Goal: Information Seeking & Learning: Learn about a topic

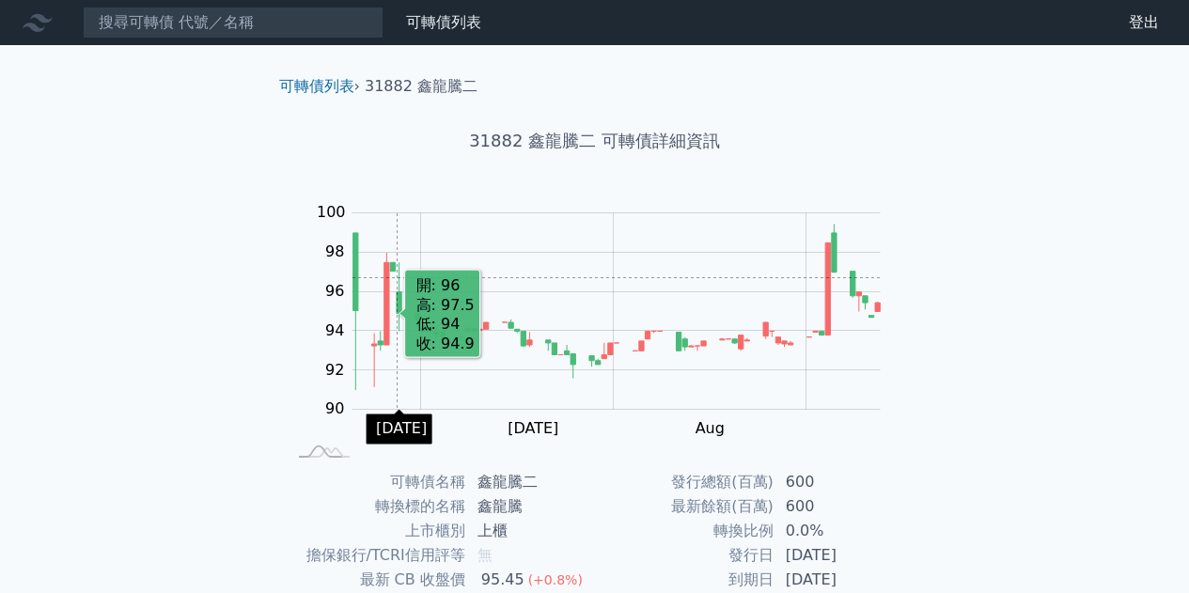
scroll to position [277, 0]
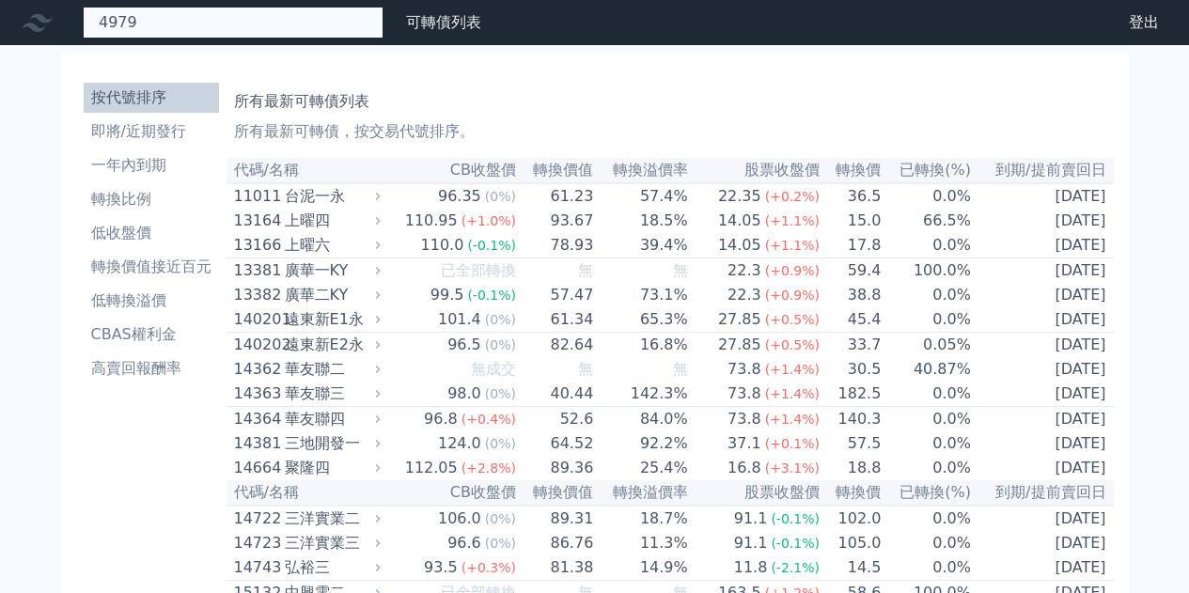
click at [231, 37] on div "4979 49792 華星光二 49793 華星光三 131.05 +0.00% 49794 華星光四 129.0 +3.20%" at bounding box center [233, 23] width 301 height 32
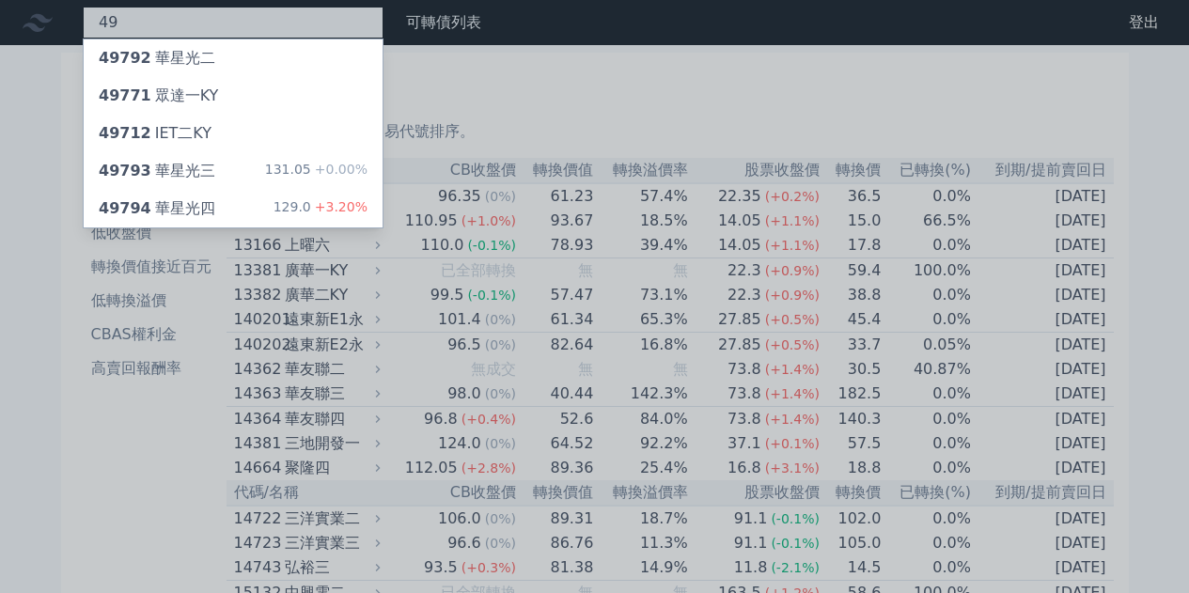
type input "4"
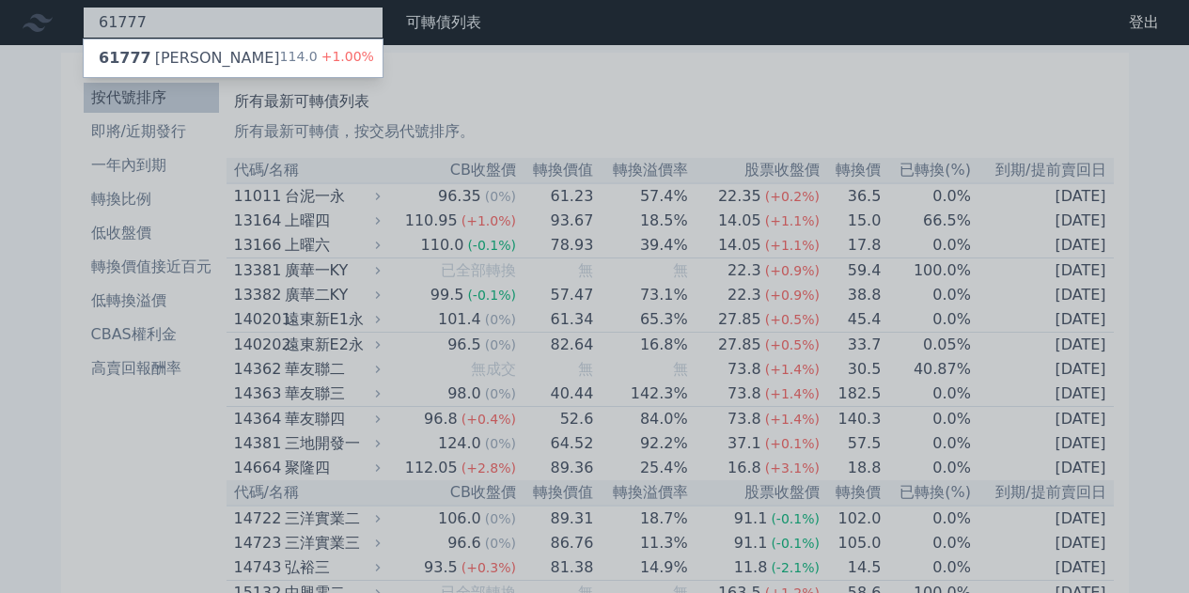
type input "61777"
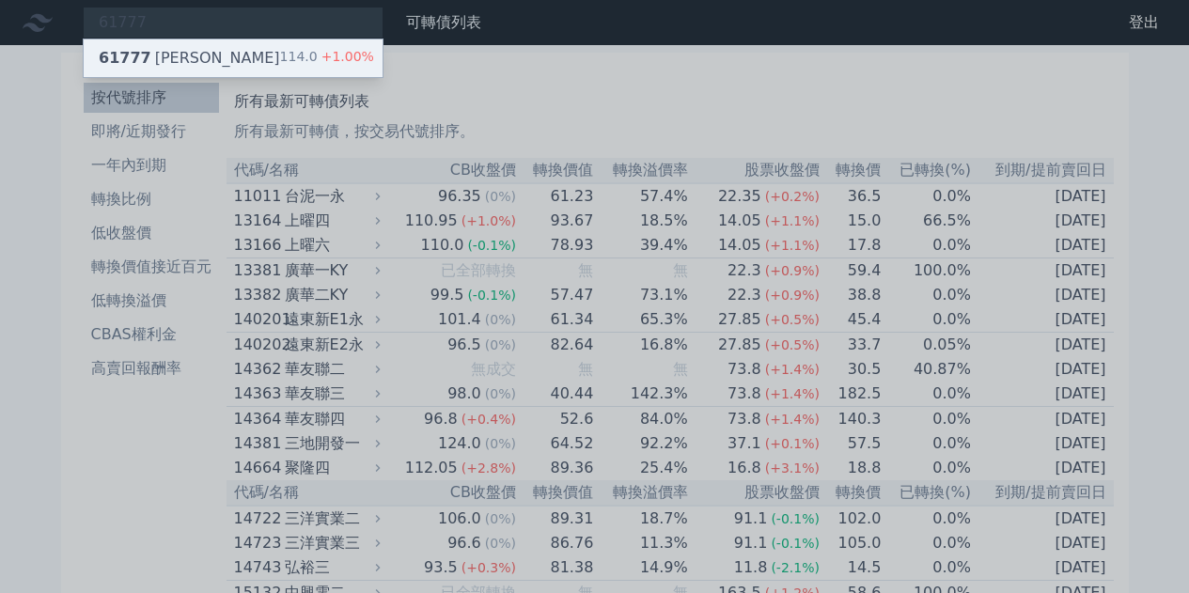
click at [208, 55] on div "61777 達麗七 114.0 +1.00%" at bounding box center [233, 58] width 299 height 38
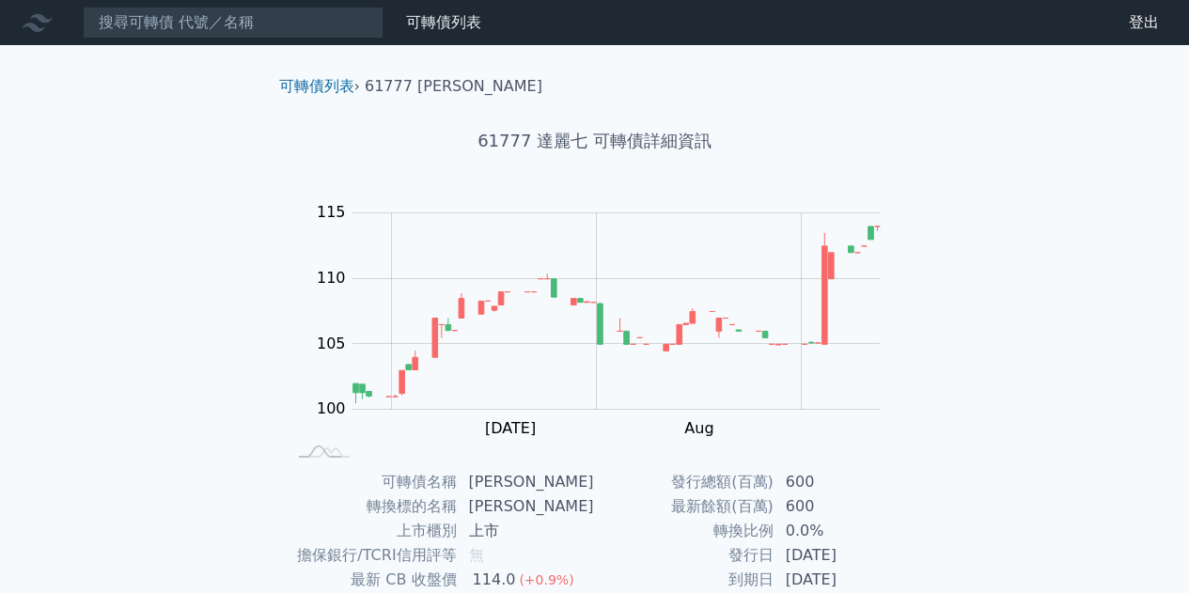
click at [253, 40] on nav "可轉債列表 財務數據 可轉債列表 財務數據 登出 登出" at bounding box center [594, 22] width 1189 height 45
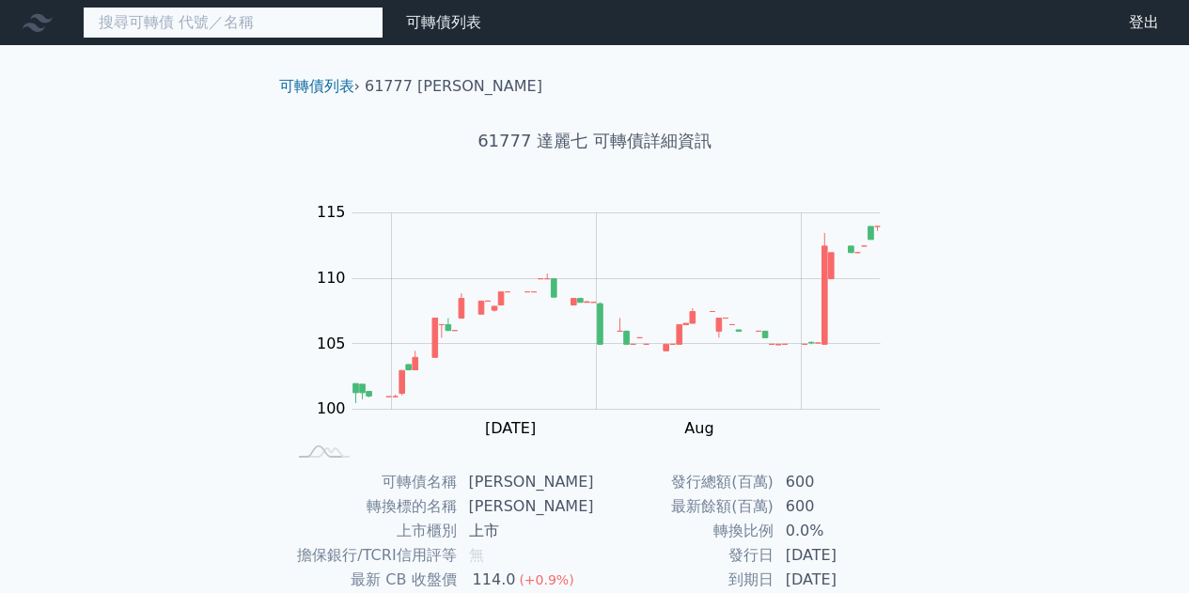
click at [253, 30] on input at bounding box center [233, 23] width 301 height 32
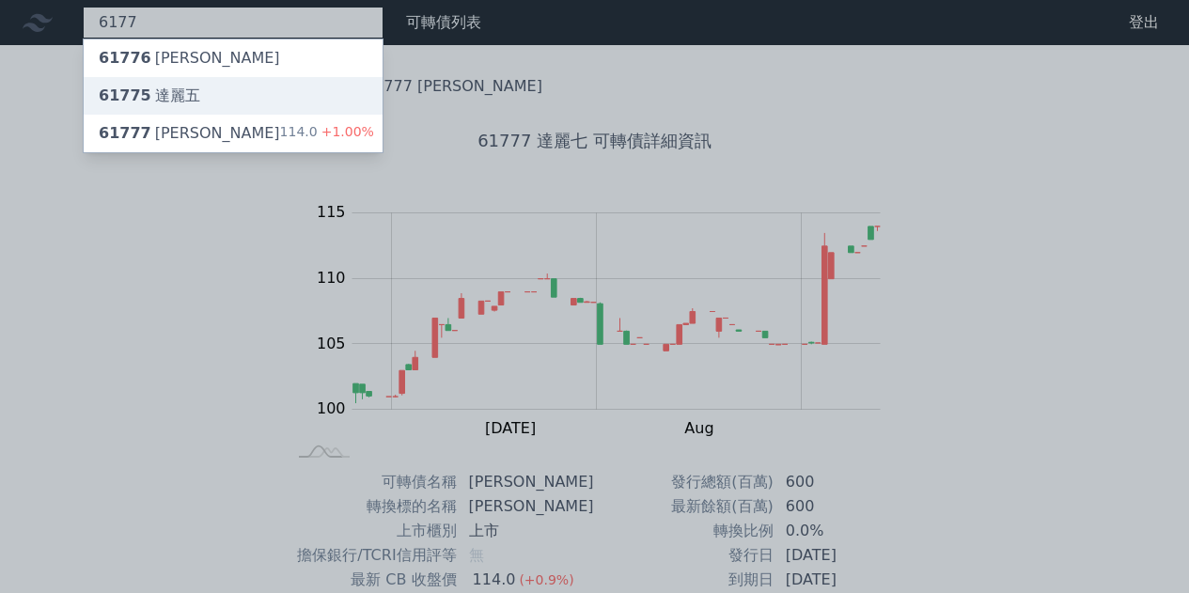
type input "6177"
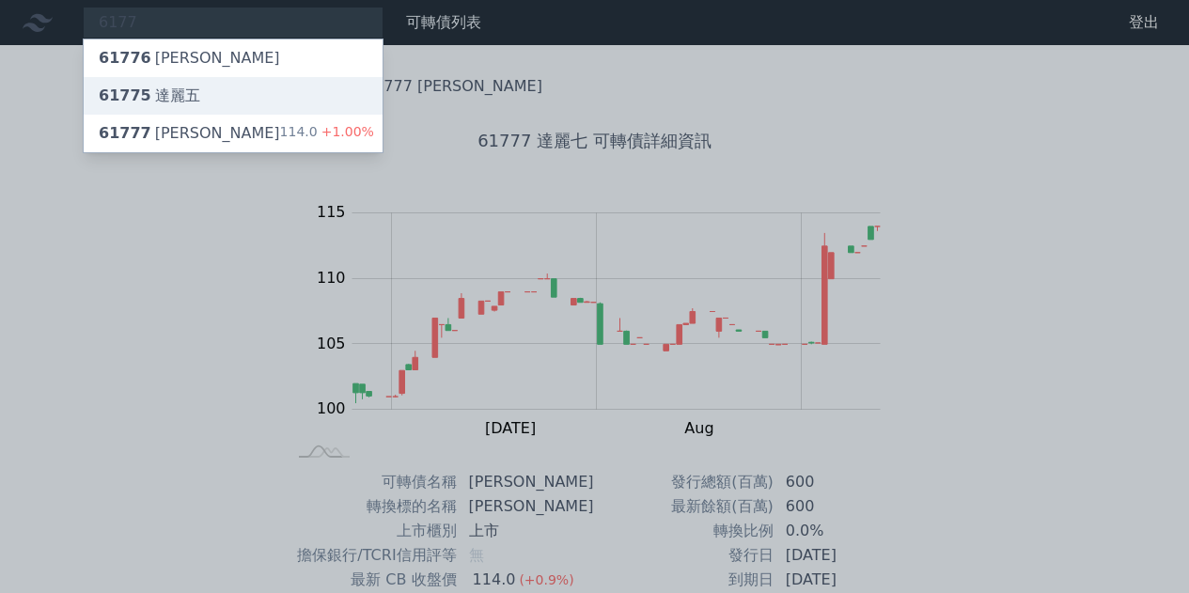
click at [184, 99] on div "61775 [PERSON_NAME]" at bounding box center [149, 96] width 101 height 23
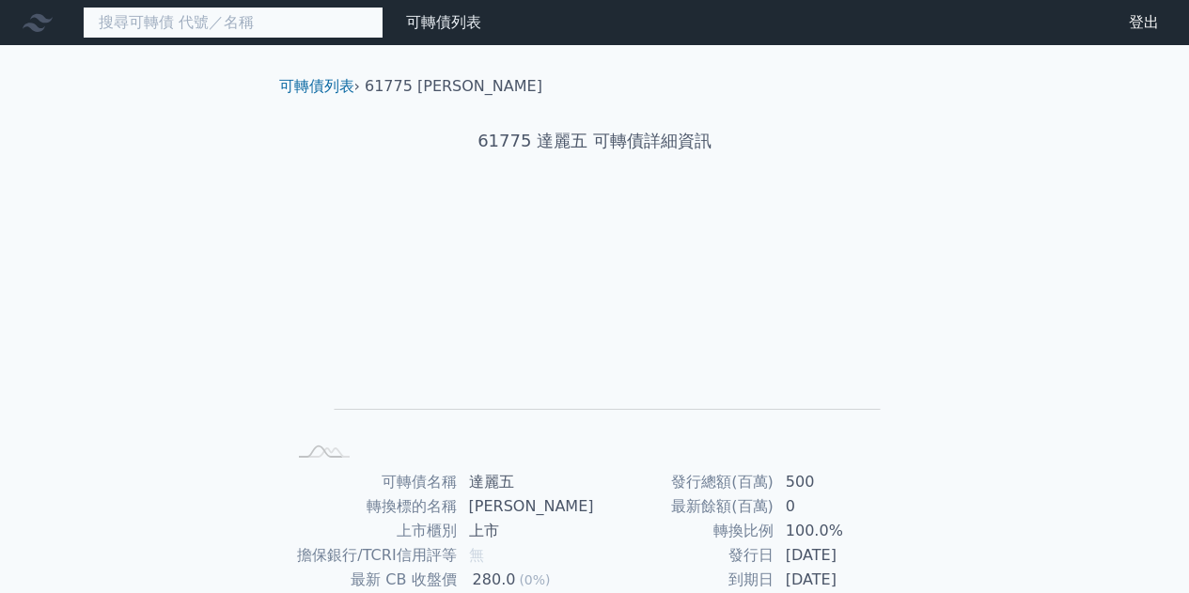
click at [252, 31] on input at bounding box center [233, 23] width 301 height 32
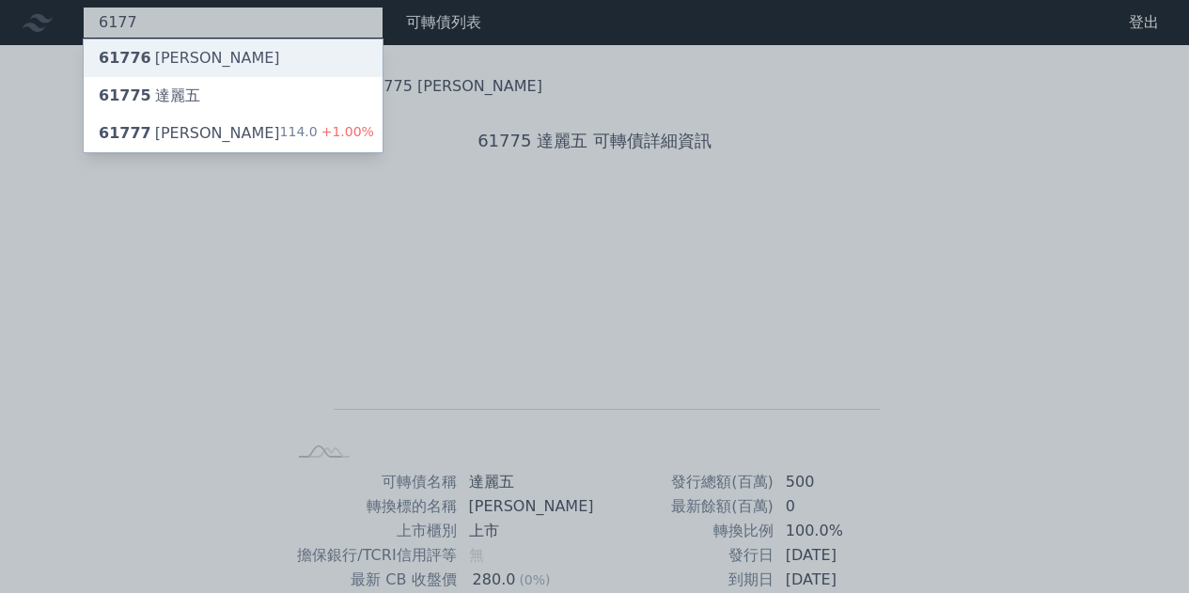
type input "6177"
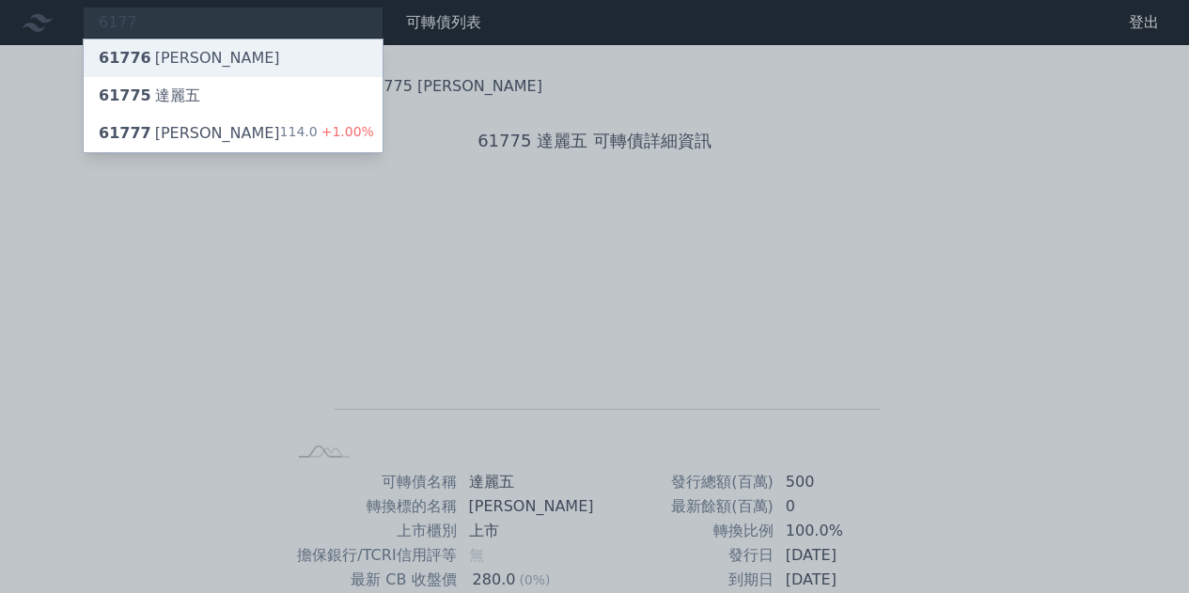
click at [247, 46] on div "61776 [PERSON_NAME]" at bounding box center [233, 58] width 299 height 38
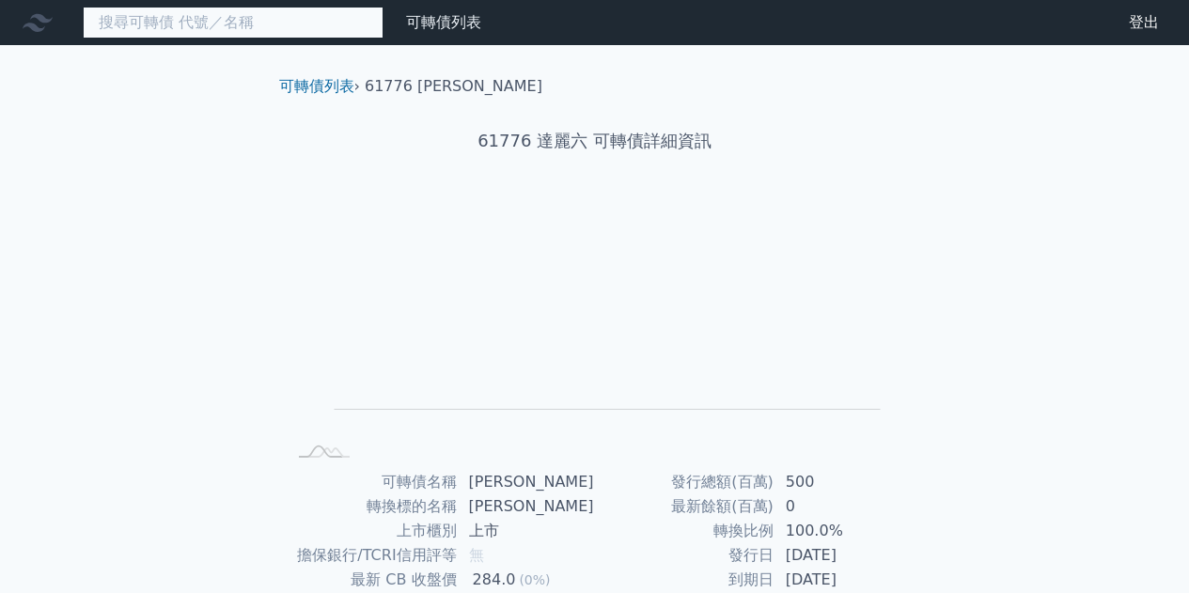
click at [280, 15] on input at bounding box center [233, 23] width 301 height 32
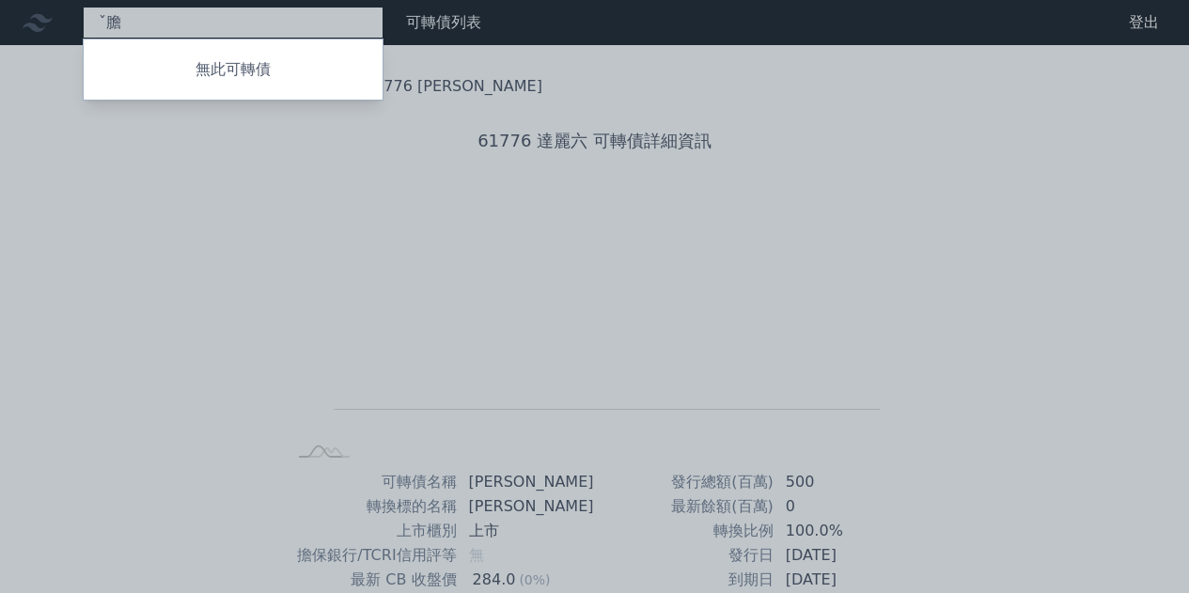
type input "ˇ"
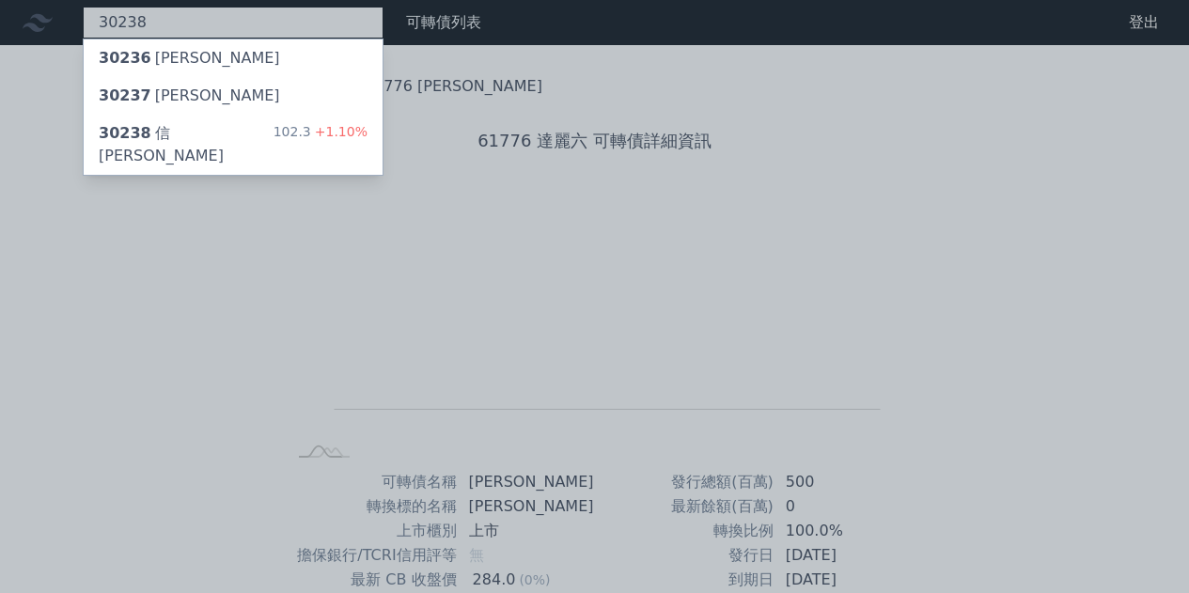
type input "30238"
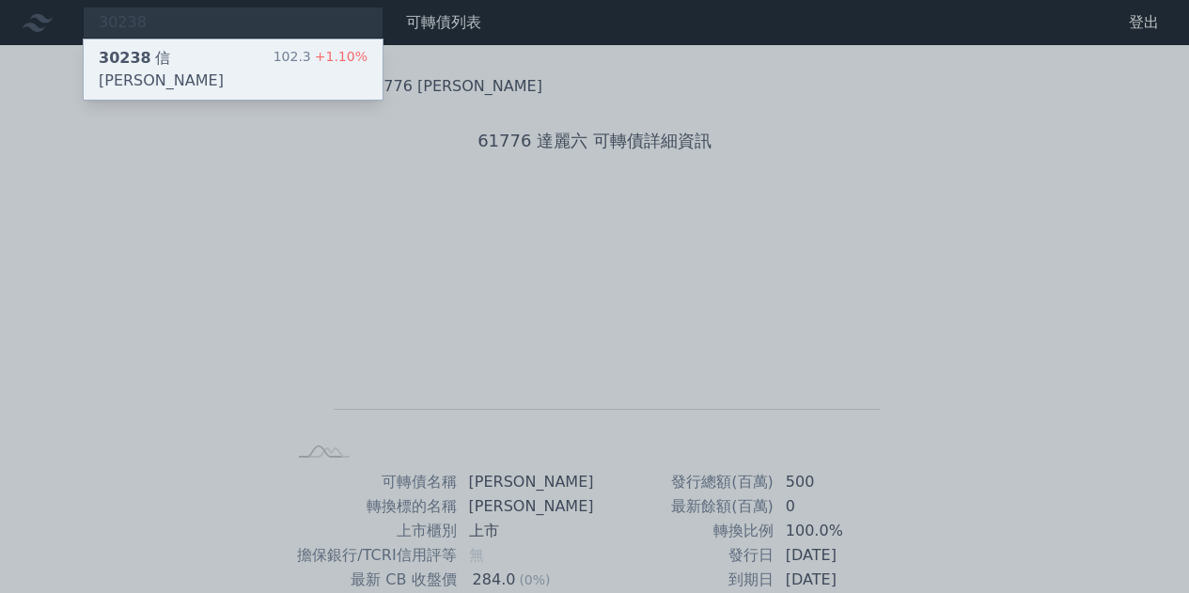
click at [198, 43] on div "30238 信邦八 102.3 +1.10%" at bounding box center [233, 69] width 299 height 60
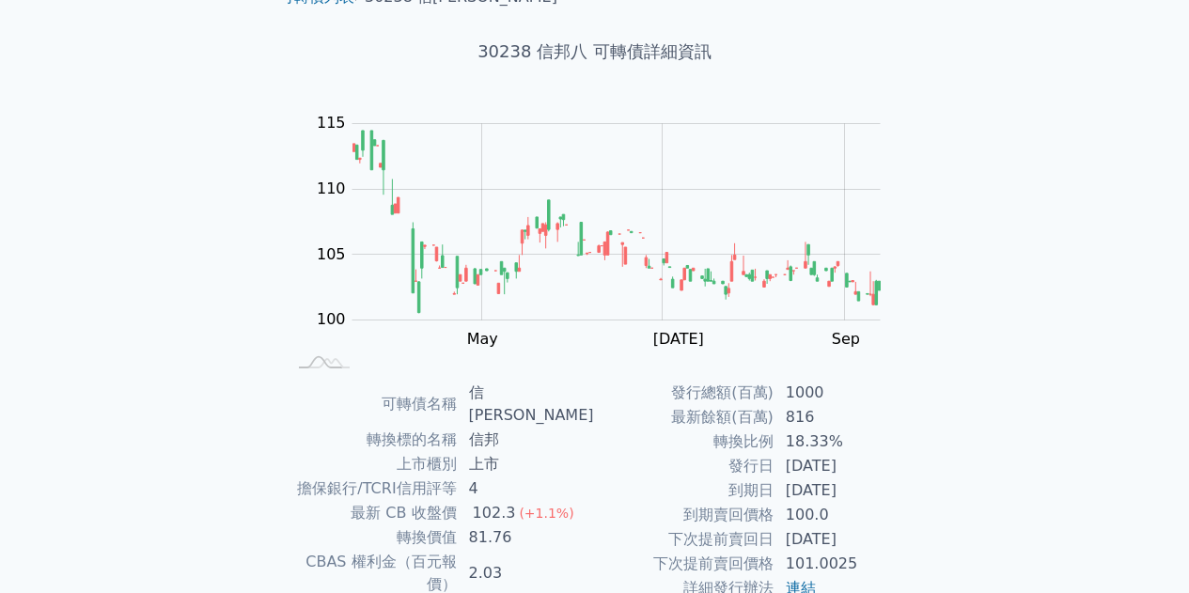
scroll to position [277, 0]
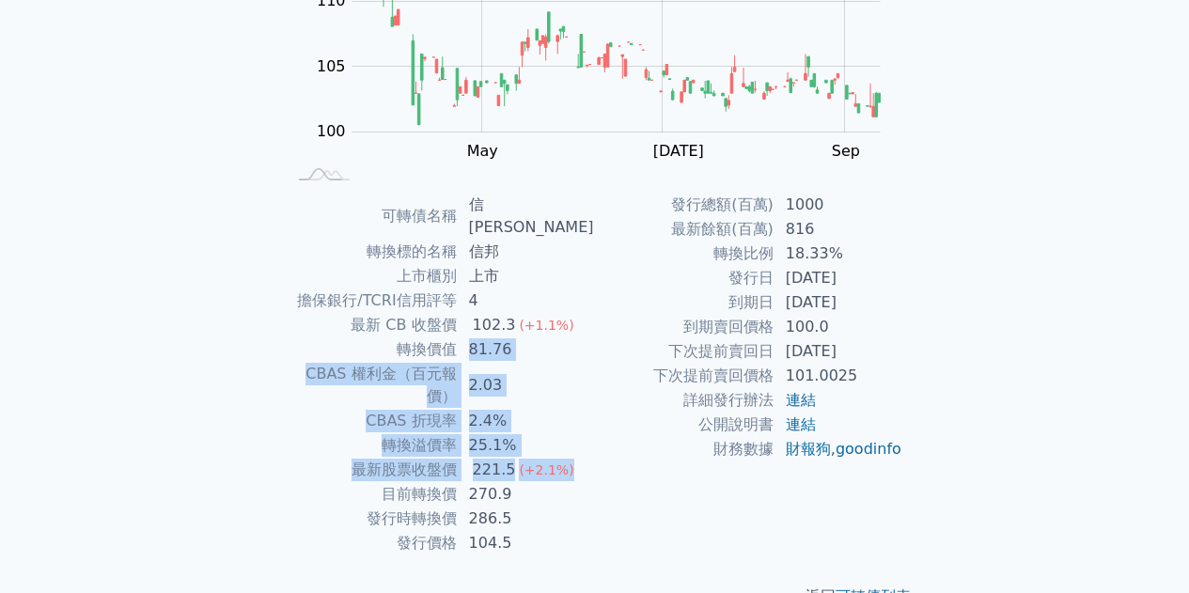
drag, startPoint x: 475, startPoint y: 321, endPoint x: 581, endPoint y: 434, distance: 154.2
click at [581, 434] on tbody "可轉債名稱 信邦八 轉換標的名稱 信邦 上市櫃別 上市 擔保銀行/TCRI信用評等 4 最新 CB 收盤價 102.3 (+1.1%) 轉換價值 81.76 …" at bounding box center [441, 374] width 308 height 363
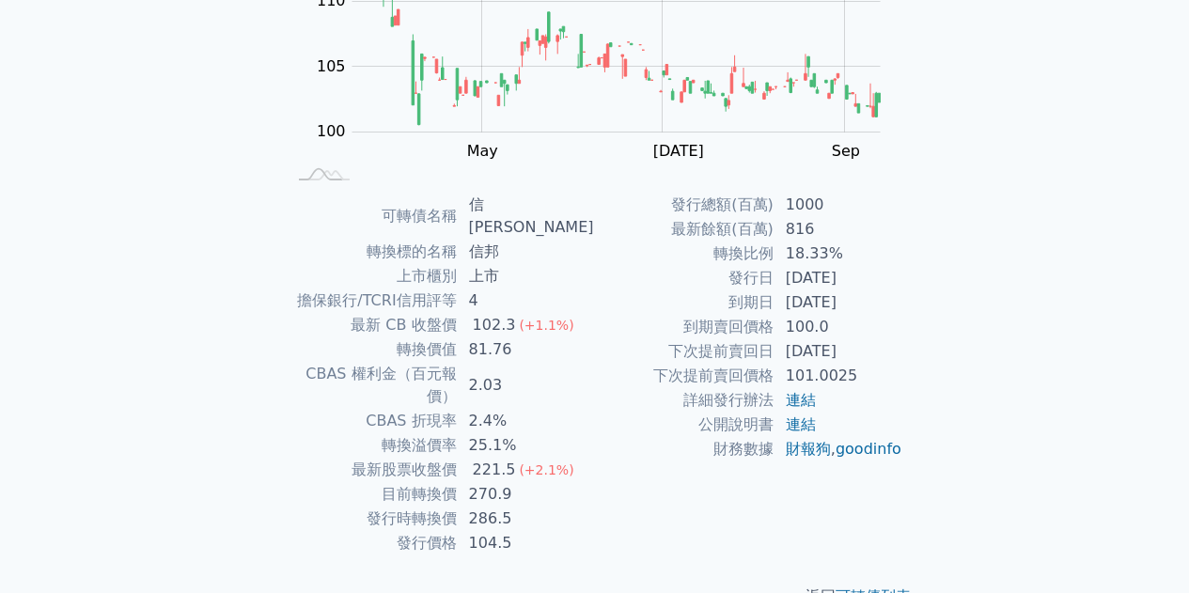
click at [595, 398] on td "詳細發行辦法" at bounding box center [684, 400] width 179 height 24
click at [634, 428] on td "公開說明書" at bounding box center [684, 425] width 179 height 24
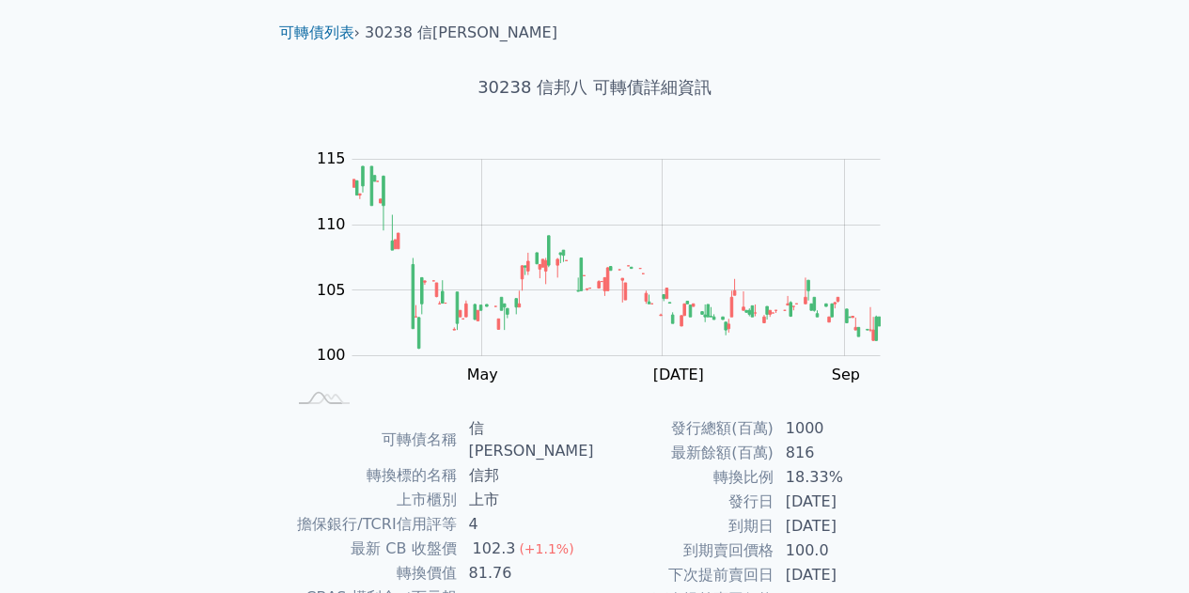
scroll to position [0, 0]
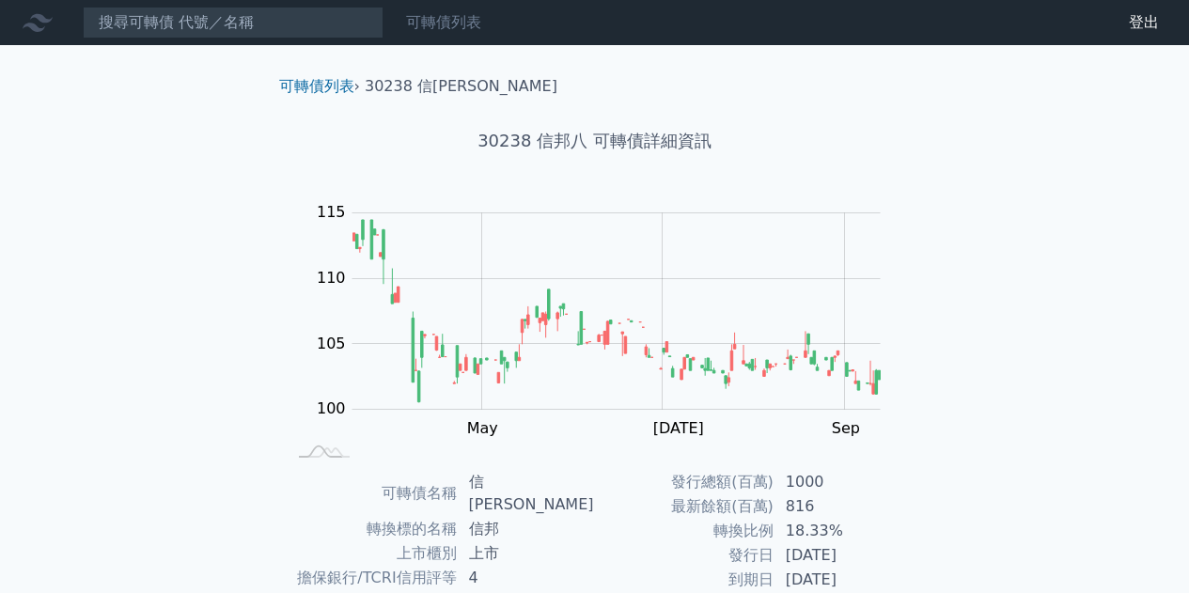
click at [401, 23] on div "可轉債列表" at bounding box center [443, 22] width 90 height 23
drag, startPoint x: 434, startPoint y: 23, endPoint x: 280, endPoint y: 106, distance: 174.9
click at [434, 23] on link "可轉債列表" at bounding box center [443, 22] width 75 height 18
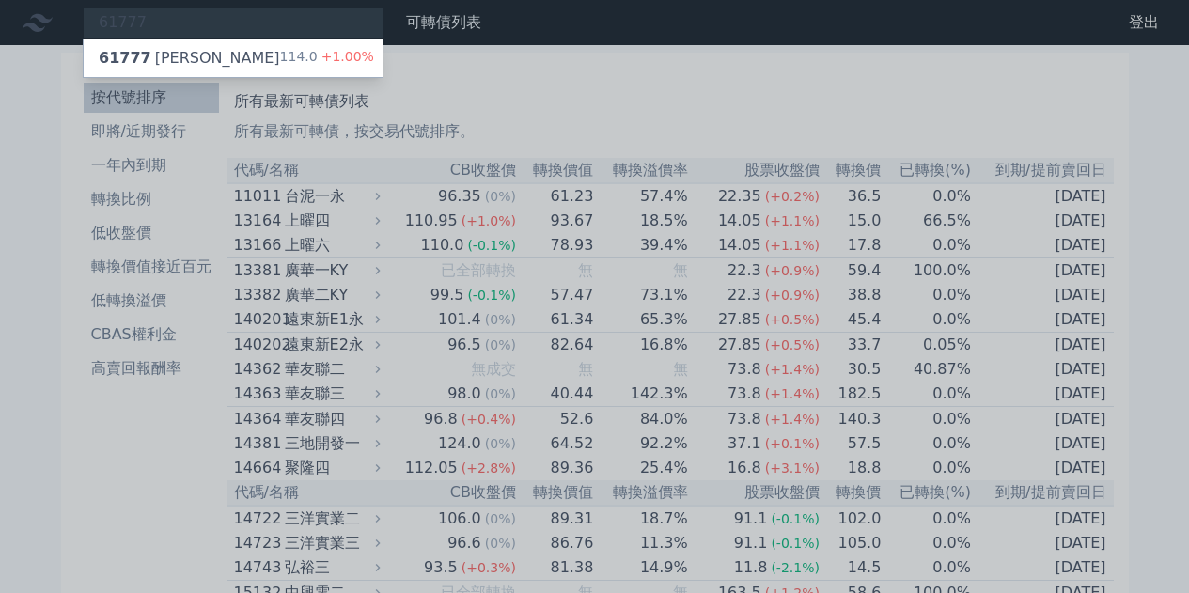
click at [413, 81] on div at bounding box center [594, 296] width 1189 height 593
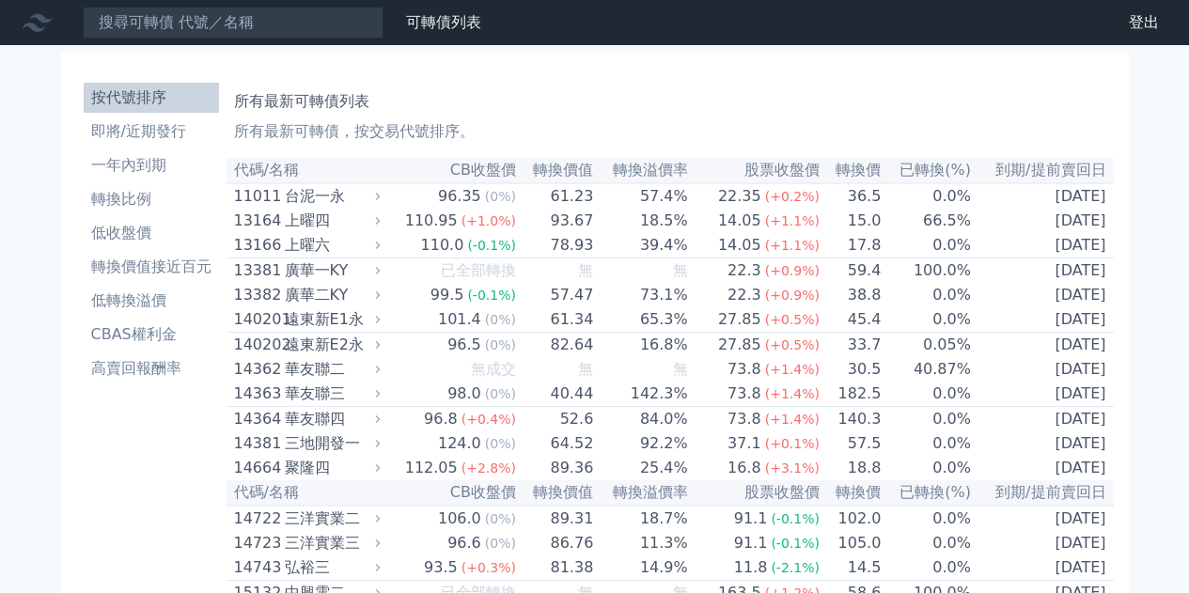
click at [141, 167] on li "一年內到期" at bounding box center [151, 165] width 135 height 23
click at [141, 162] on li "一年內到期" at bounding box center [151, 165] width 135 height 23
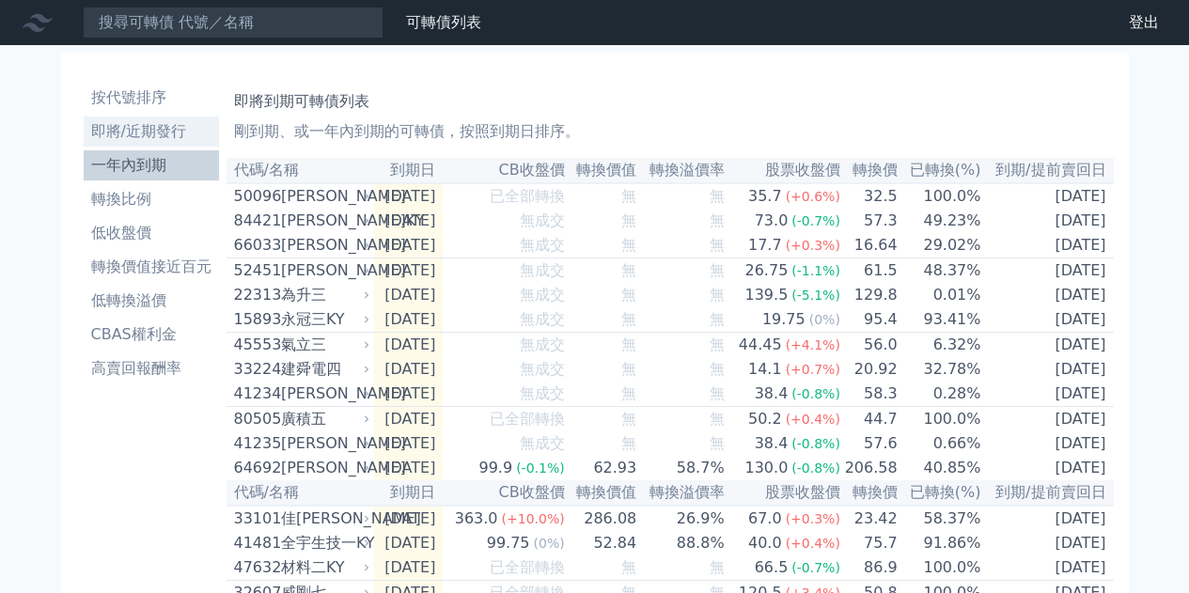
click at [157, 121] on li "即將/近期發行" at bounding box center [151, 131] width 135 height 23
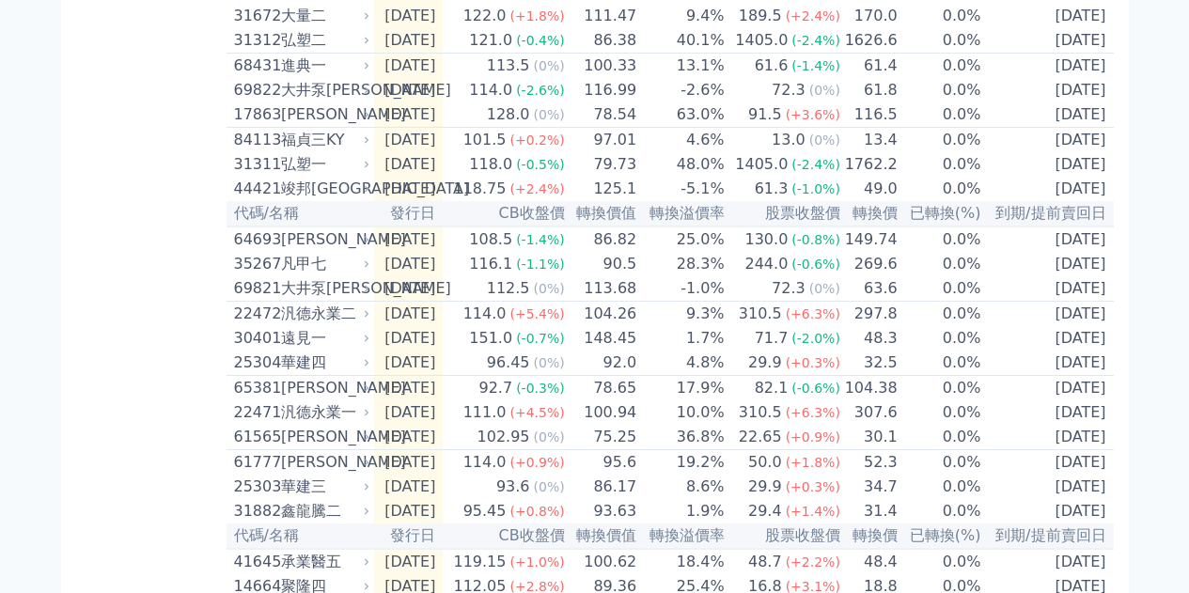
scroll to position [822, 0]
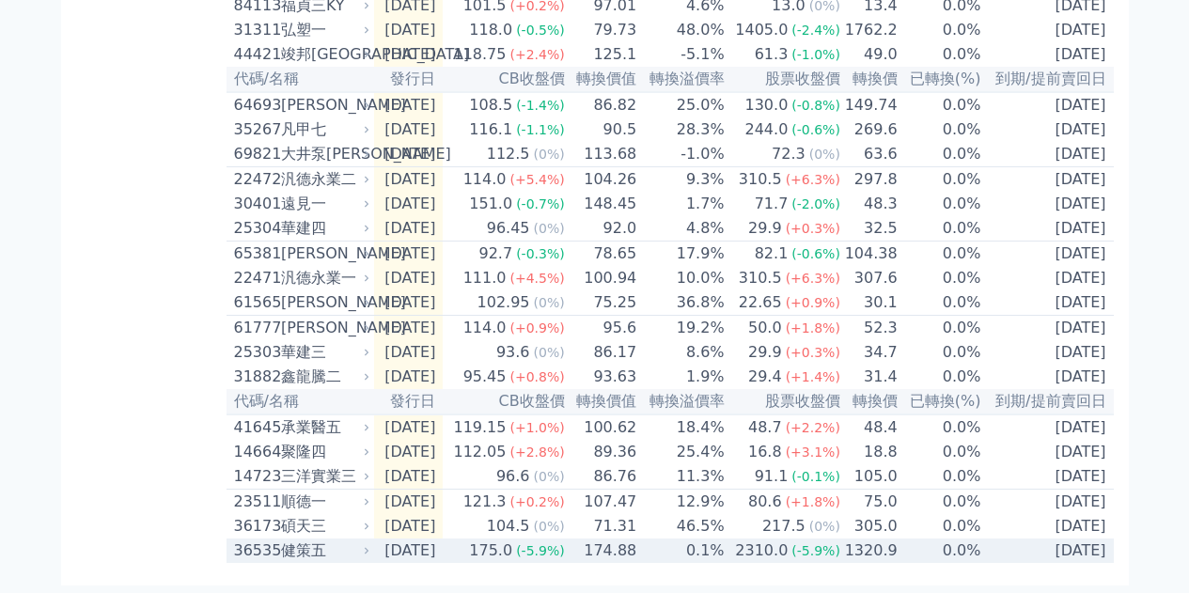
click at [334, 550] on div "健策五" at bounding box center [324, 550] width 86 height 23
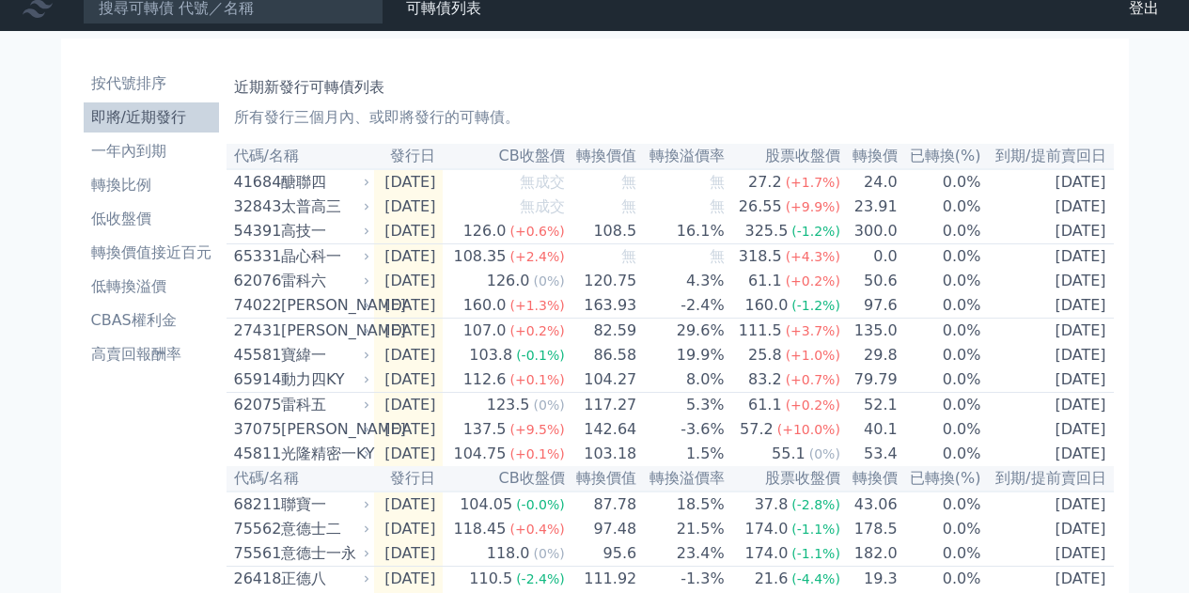
scroll to position [0, 0]
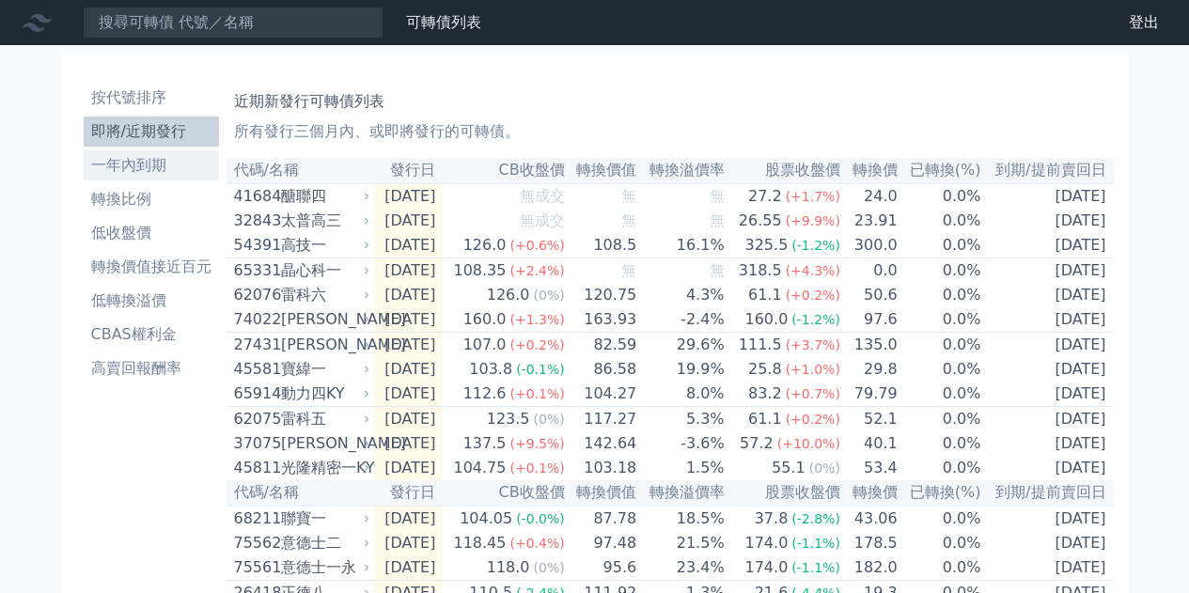
click at [172, 166] on li "一年內到期" at bounding box center [151, 165] width 135 height 23
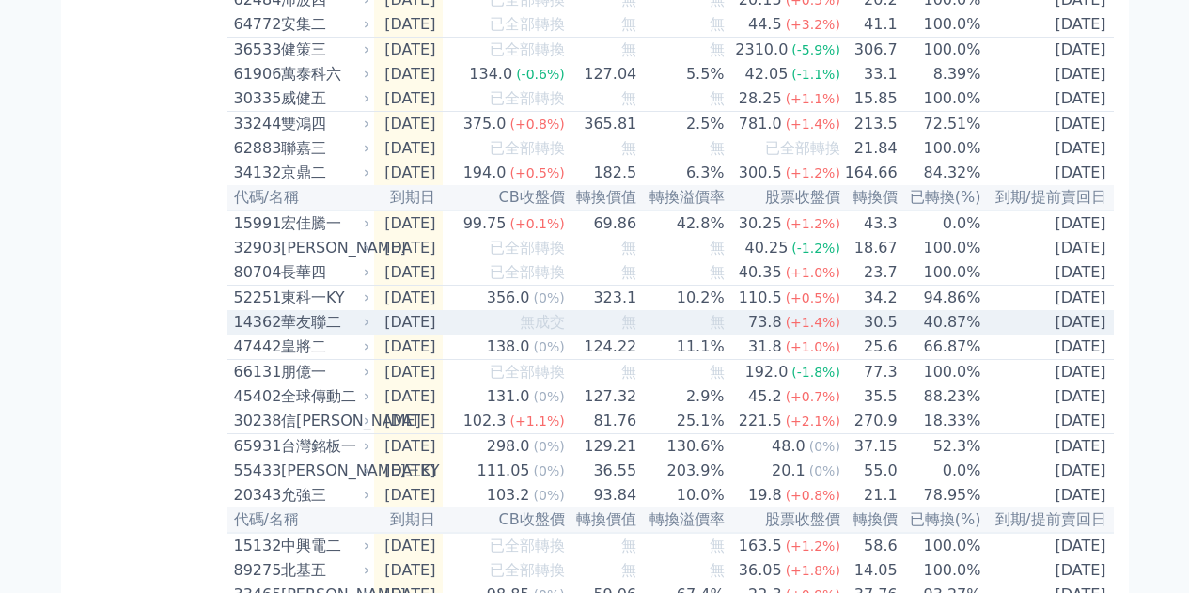
scroll to position [1034, 0]
